Goal: Navigation & Orientation: Find specific page/section

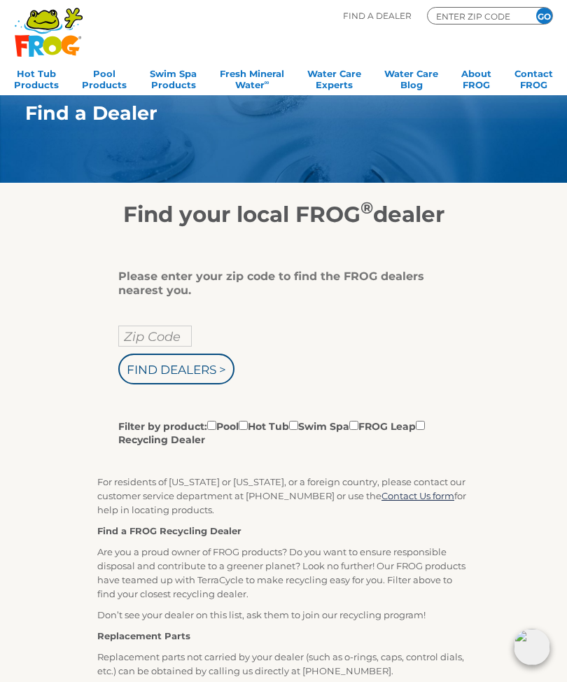
click at [155, 337] on input "Zip Code" at bounding box center [154, 335] width 73 height 21
type input "Zip Code"
click at [150, 339] on input "text" at bounding box center [154, 335] width 73 height 21
click at [160, 338] on input "text" at bounding box center [154, 335] width 73 height 21
click at [426, 387] on div "Find Dealers > Filter by product: Pool Hot Tub Swim Spa FROG Leap Recycling Dea…" at bounding box center [278, 385] width 320 height 121
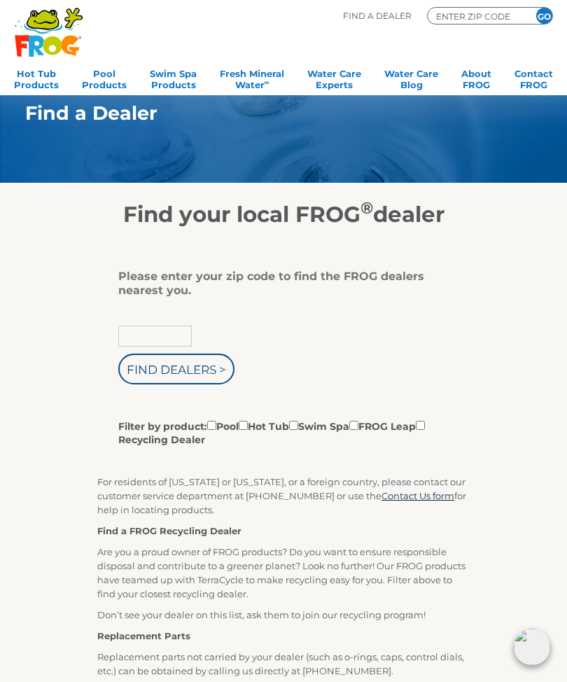
type input "Zip Code"
click at [164, 346] on input "Zip Code" at bounding box center [154, 335] width 73 height 21
type input "11779"
click at [282, 436] on label "Filter by product: Pool Hot Tub Swim Spa FROG Leap Recycling Dealer" at bounding box center [278, 432] width 320 height 29
click at [216, 430] on input "Filter by product: Pool Hot Tub Swim Spa FROG Leap Recycling Dealer" at bounding box center [211, 425] width 9 height 9
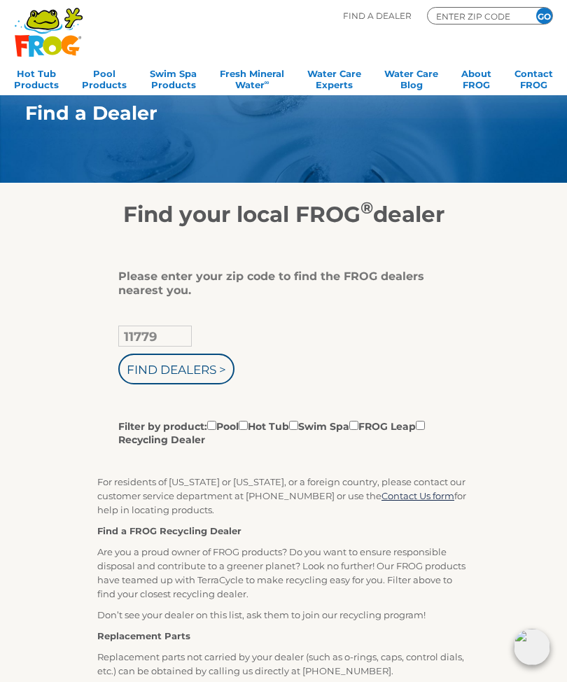
checkbox input "true"
click at [248, 428] on input "Filter by product: Pool Hot Tub Swim Spa FROG Leap Recycling Dealer" at bounding box center [243, 425] width 9 height 9
checkbox input "true"
click at [213, 430] on input "Filter by product: Pool Hot Tub Swim Spa FROG Leap Recycling Dealer" at bounding box center [211, 425] width 9 height 9
checkbox input "false"
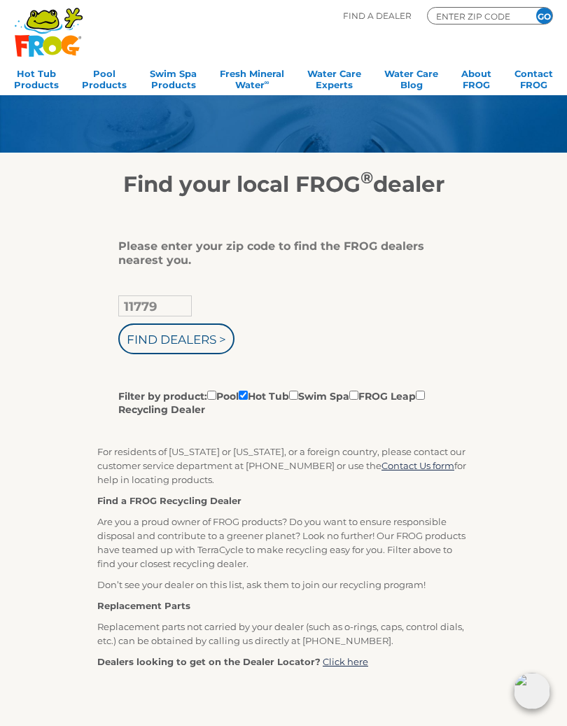
scroll to position [33, 0]
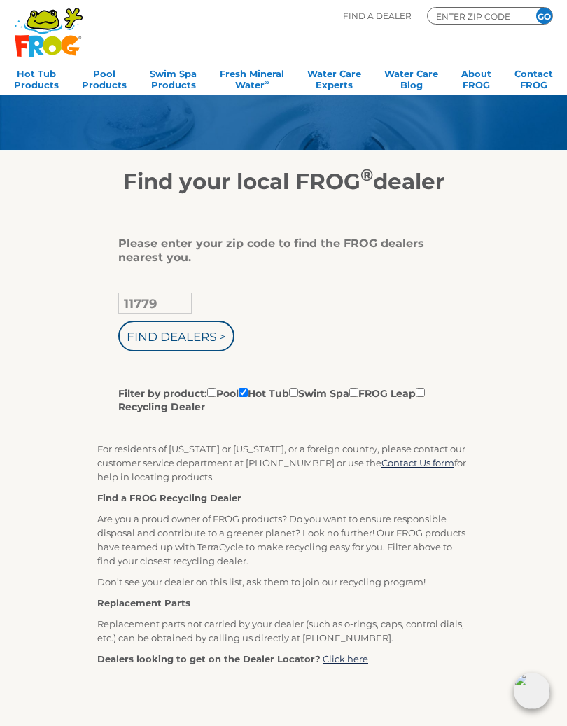
click at [206, 335] on input "Find Dealers >" at bounding box center [176, 336] width 116 height 31
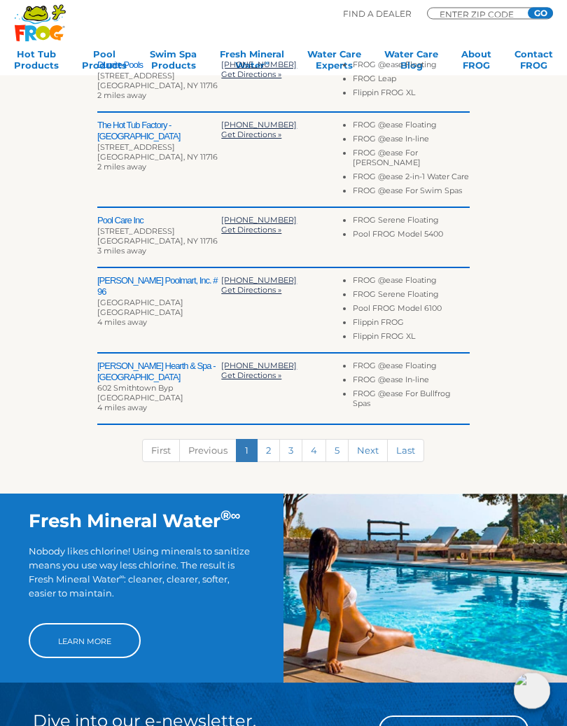
scroll to position [472, 0]
click at [274, 449] on link "2" at bounding box center [268, 450] width 23 height 23
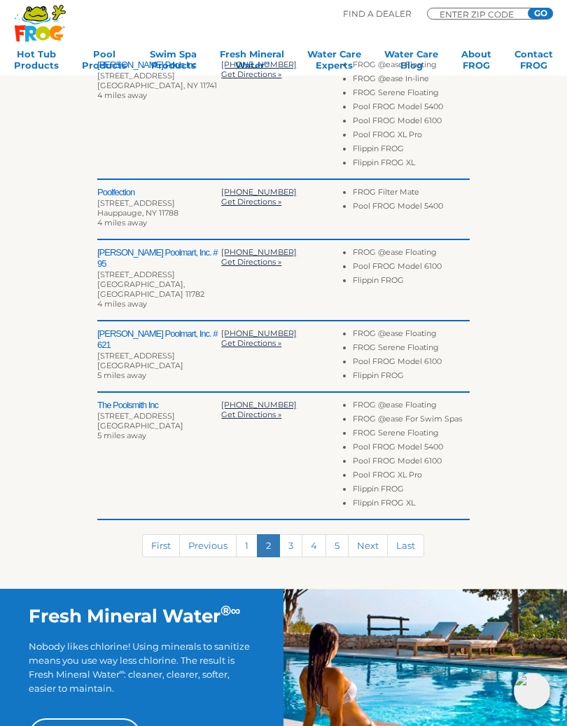
click at [297, 534] on link "3" at bounding box center [290, 545] width 23 height 23
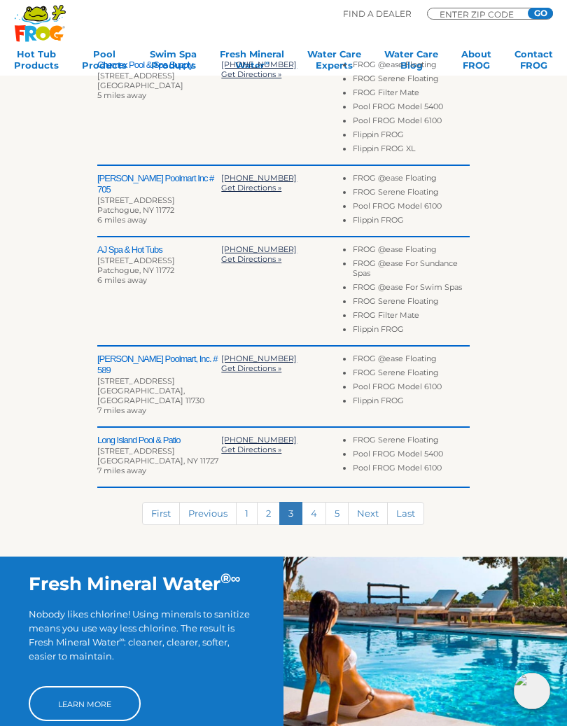
click at [321, 509] on link "4" at bounding box center [314, 513] width 24 height 23
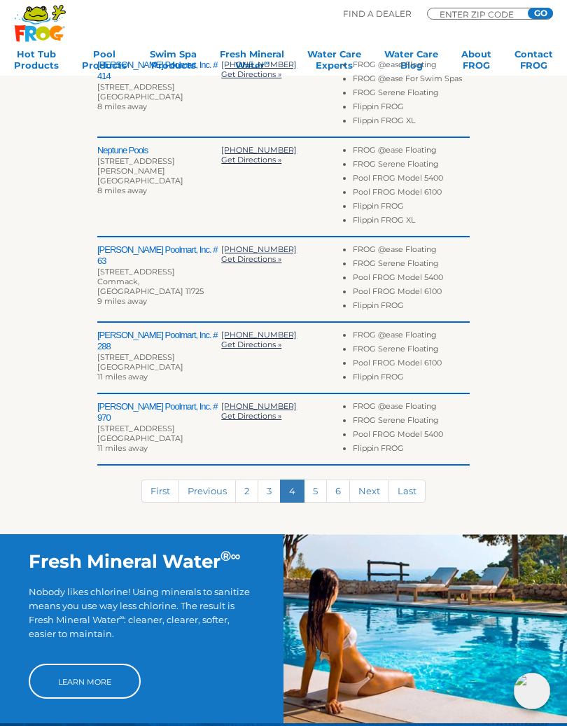
click at [317, 489] on link "5" at bounding box center [315, 490] width 23 height 23
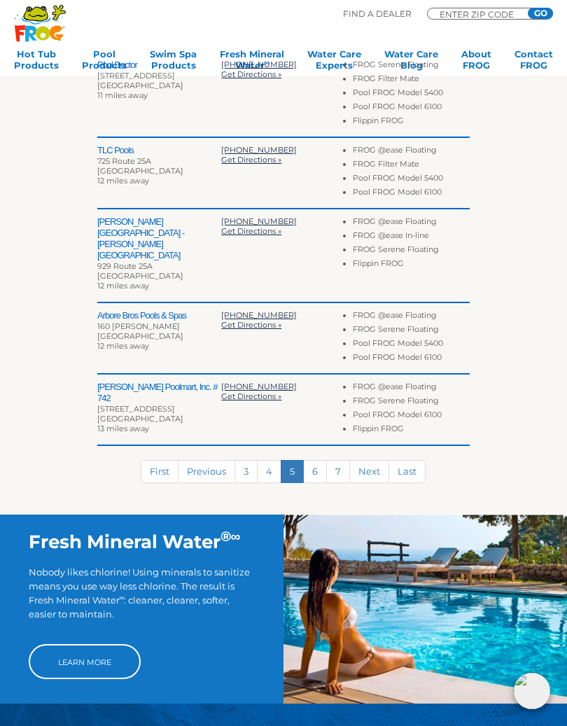
click at [318, 460] on link "6" at bounding box center [315, 471] width 24 height 23
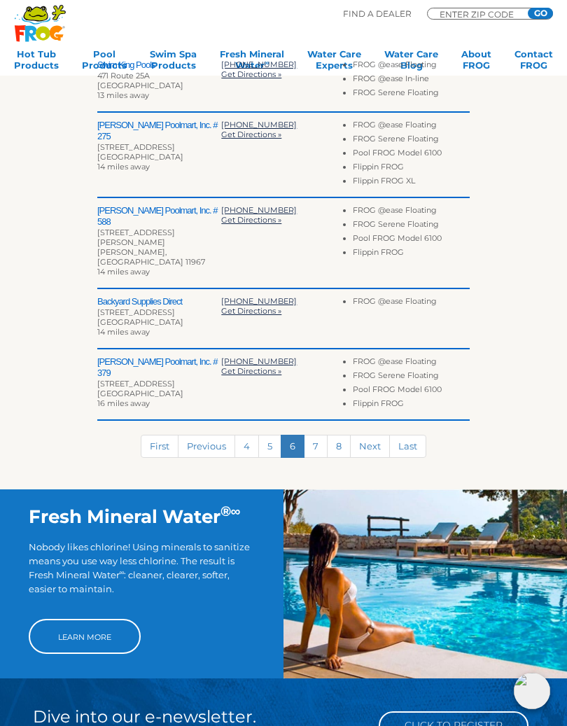
click at [309, 438] on link "7" at bounding box center [316, 446] width 24 height 23
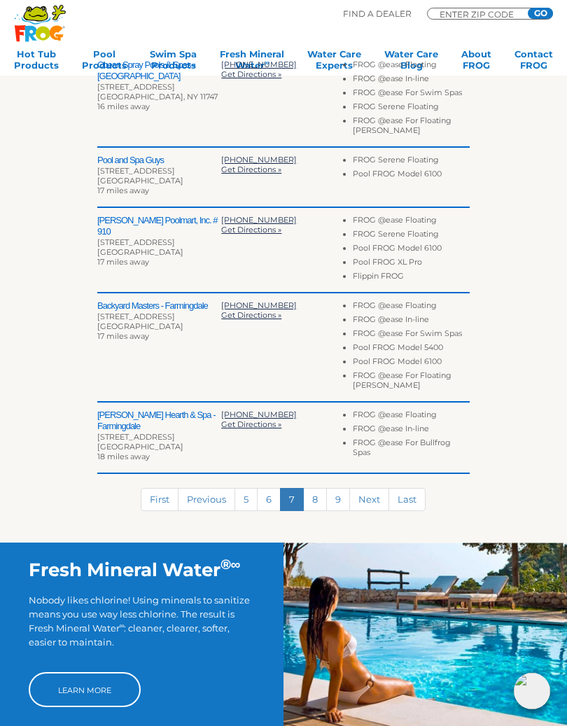
click at [319, 498] on link "8" at bounding box center [315, 499] width 24 height 23
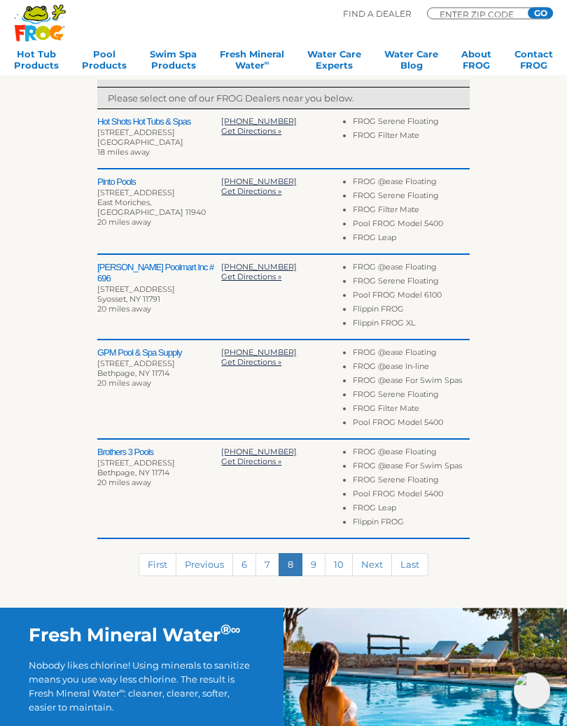
scroll to position [415, 0]
click at [315, 571] on link "9" at bounding box center [314, 564] width 24 height 23
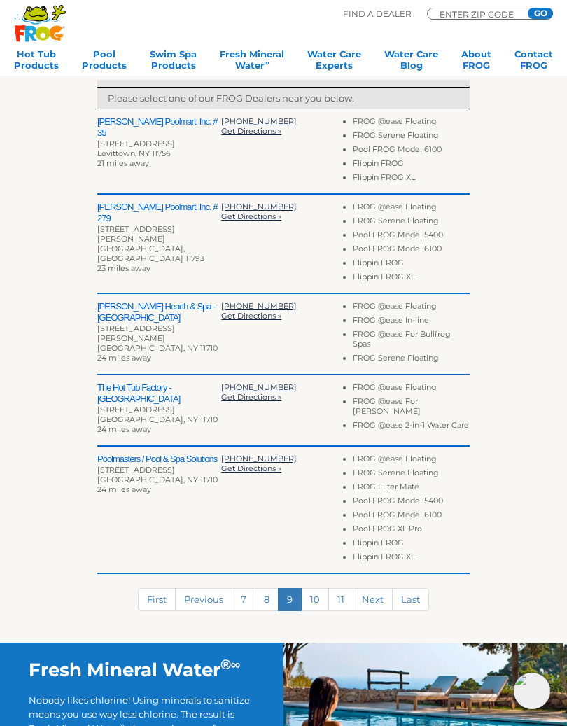
click at [320, 604] on link "10" at bounding box center [315, 599] width 28 height 23
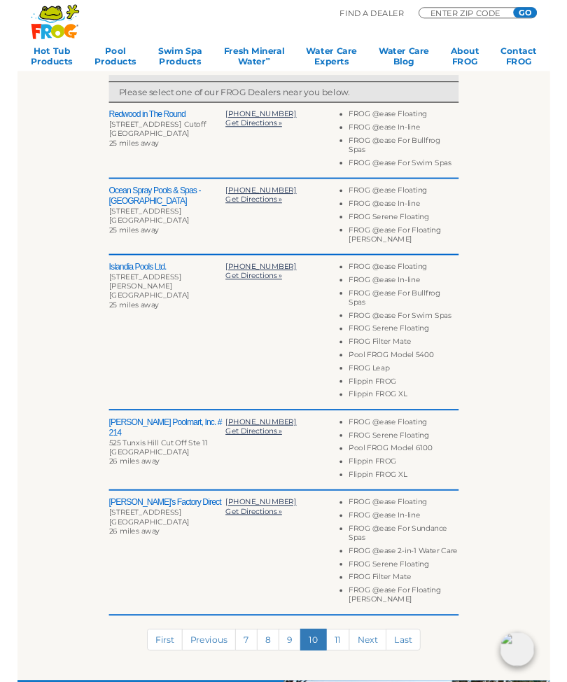
scroll to position [0, 0]
